Goal: Task Accomplishment & Management: Complete application form

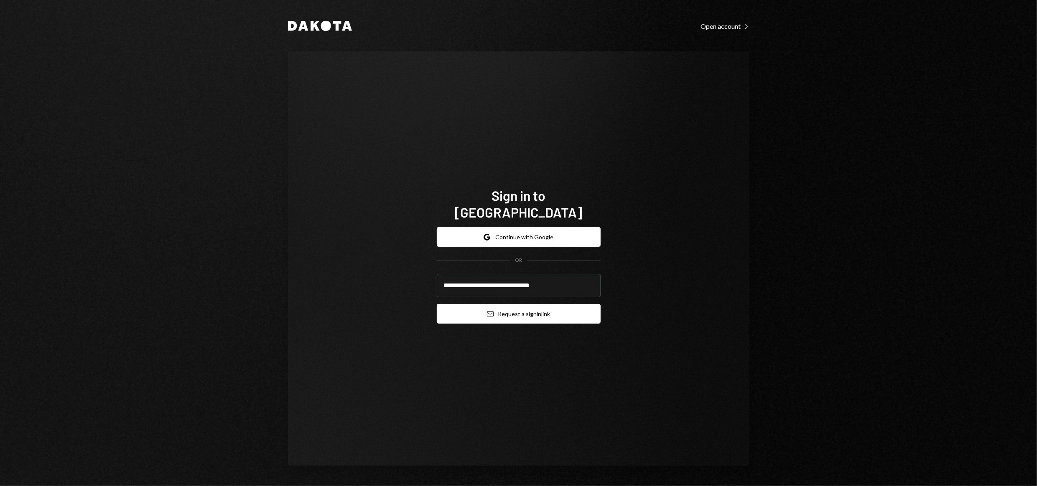
click at [532, 310] on button "Email Request a sign in link" at bounding box center [519, 314] width 164 height 20
